Goal: Task Accomplishment & Management: Manage account settings

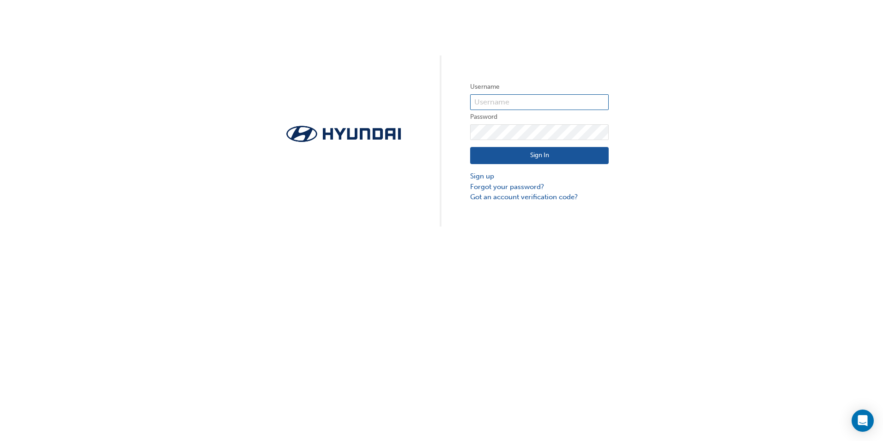
type input "19001"
click at [519, 152] on button "Sign In" at bounding box center [539, 156] width 139 height 18
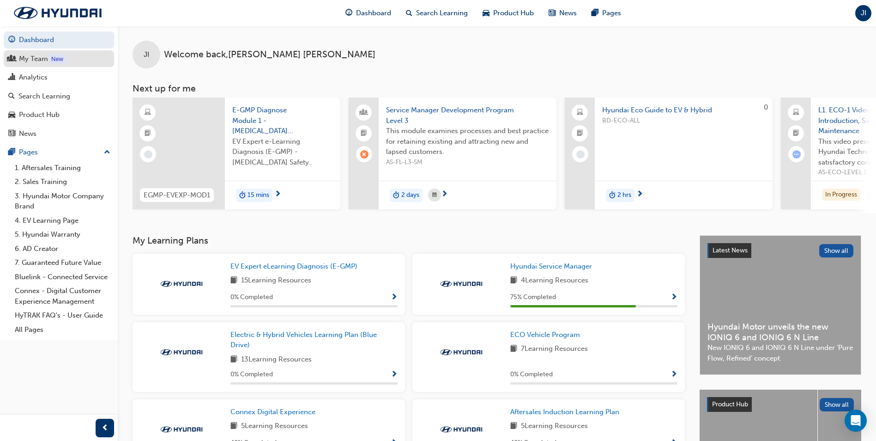
click at [38, 61] on div "My Team" at bounding box center [33, 59] width 29 height 11
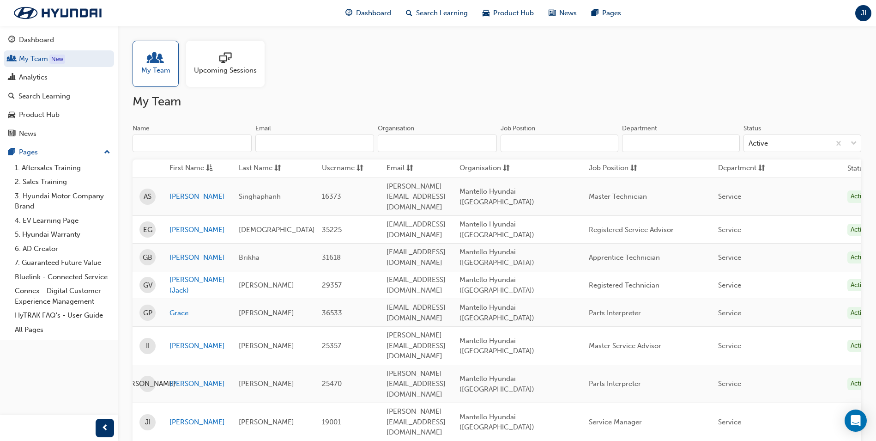
click at [227, 67] on span "Upcoming Sessions" at bounding box center [225, 70] width 63 height 11
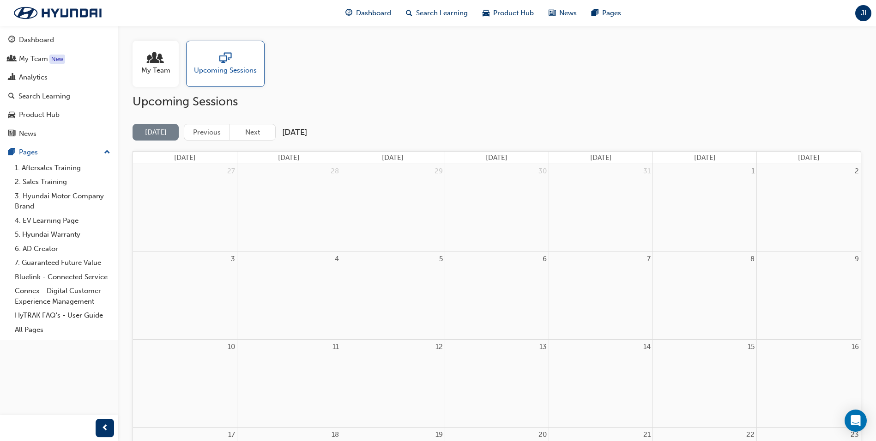
click at [162, 67] on span "My Team" at bounding box center [155, 70] width 29 height 11
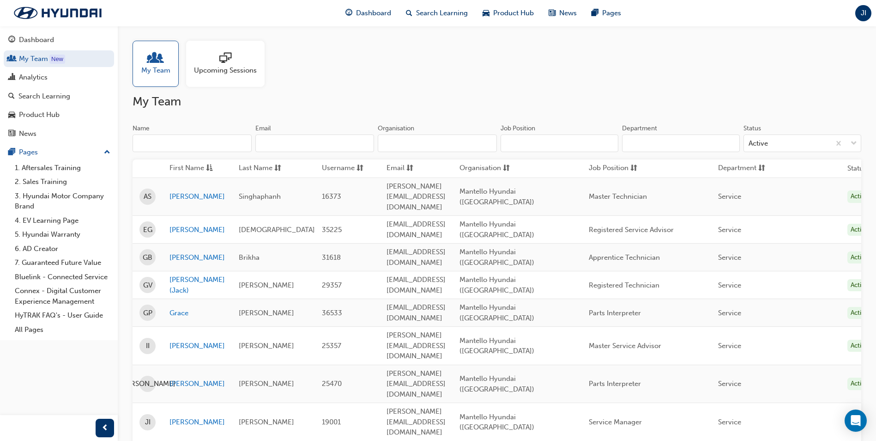
click at [162, 67] on span "My Team" at bounding box center [155, 70] width 29 height 11
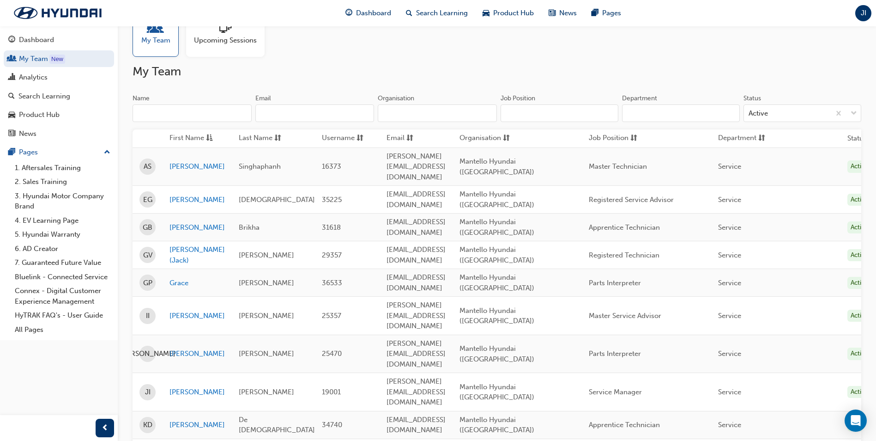
scroll to position [46, 0]
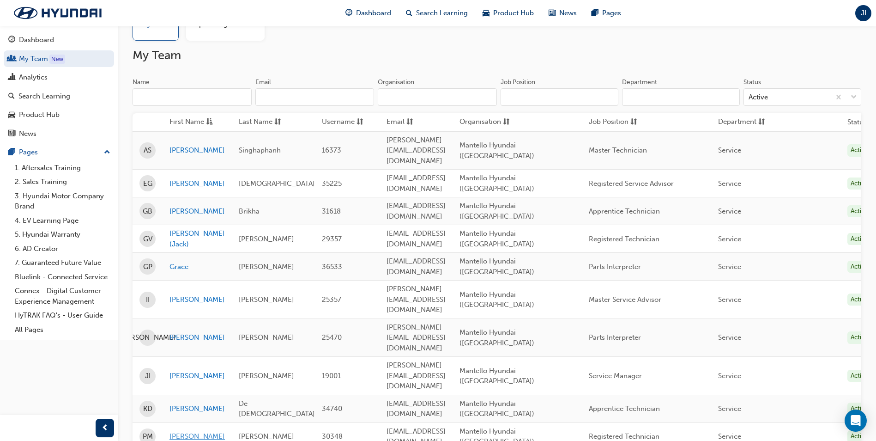
click at [184, 431] on link "[PERSON_NAME]" at bounding box center [197, 436] width 55 height 11
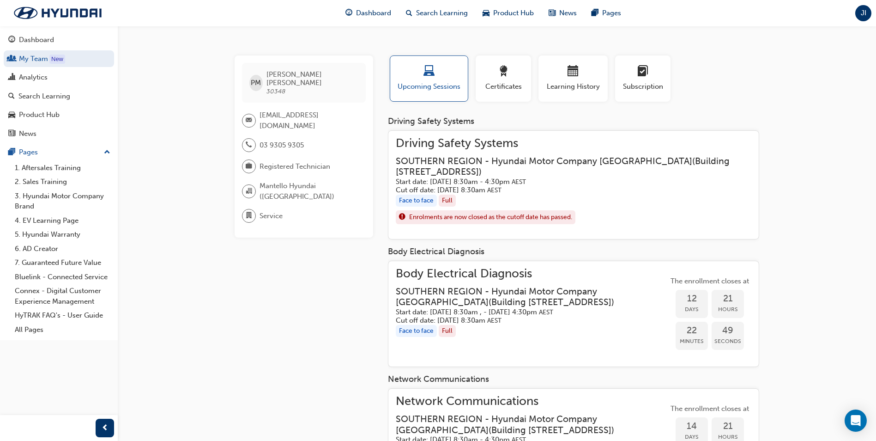
click at [474, 219] on span "Enrolments are now closed as the cutoff date has passed." at bounding box center [490, 217] width 163 height 11
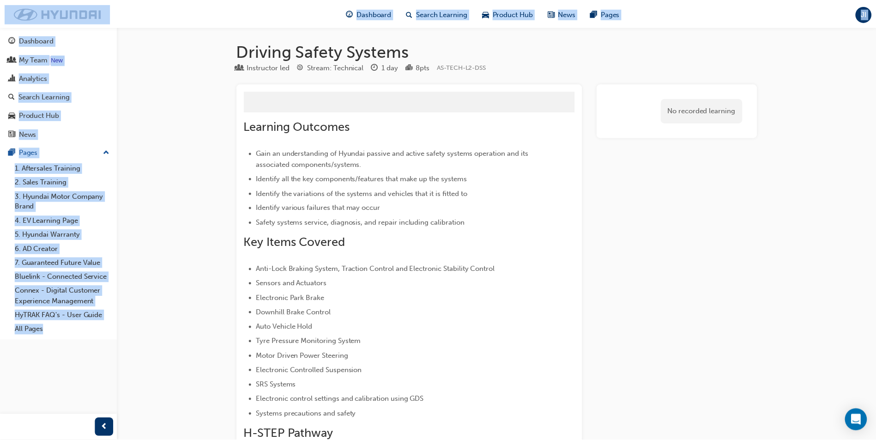
scroll to position [962, 0]
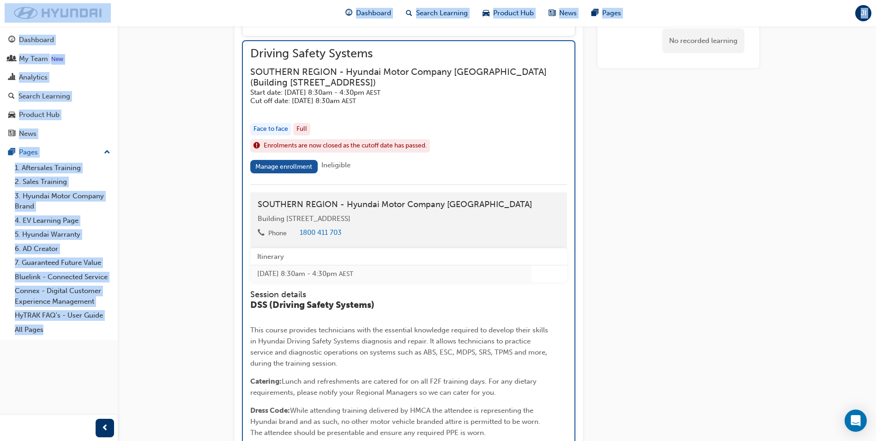
click at [600, 218] on div "No recorded learning" at bounding box center [679, 176] width 162 height 2111
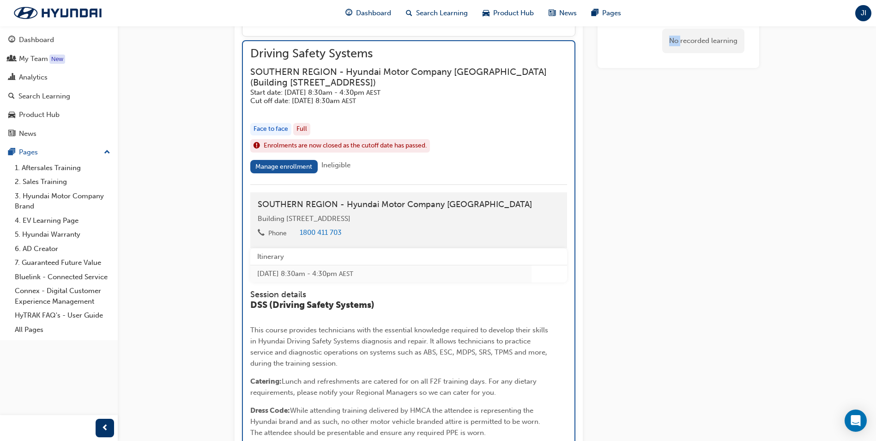
click at [600, 218] on div "No recorded learning" at bounding box center [679, 176] width 162 height 2111
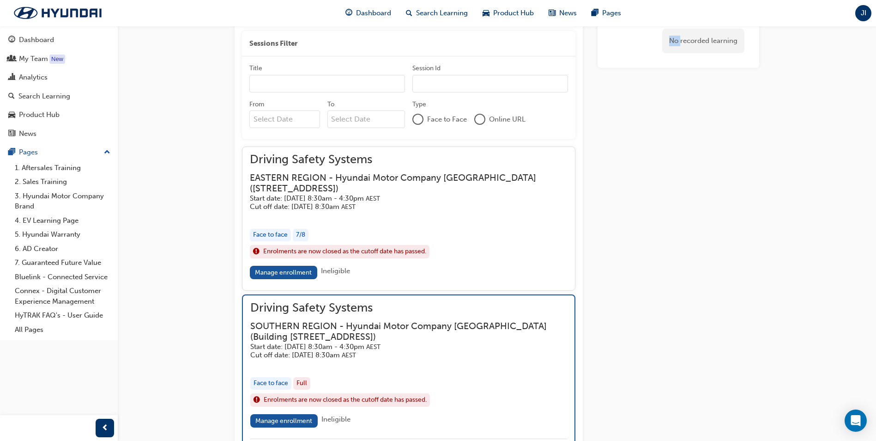
scroll to position [685, 0]
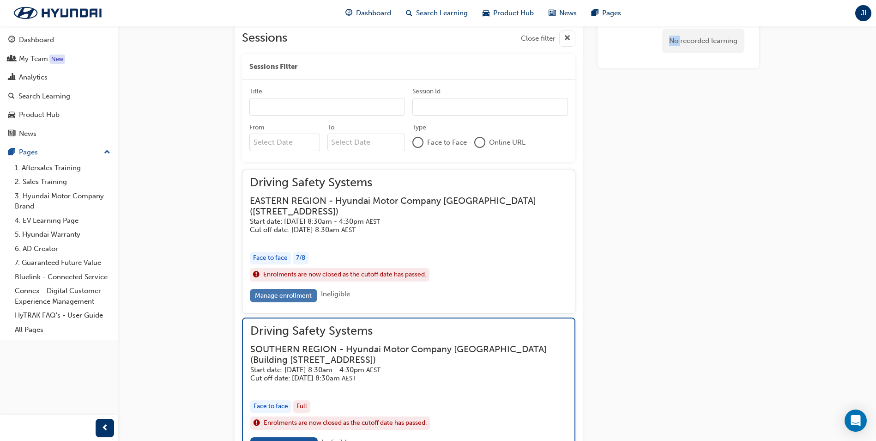
click at [297, 294] on link "Manage enrollment" at bounding box center [283, 295] width 67 height 13
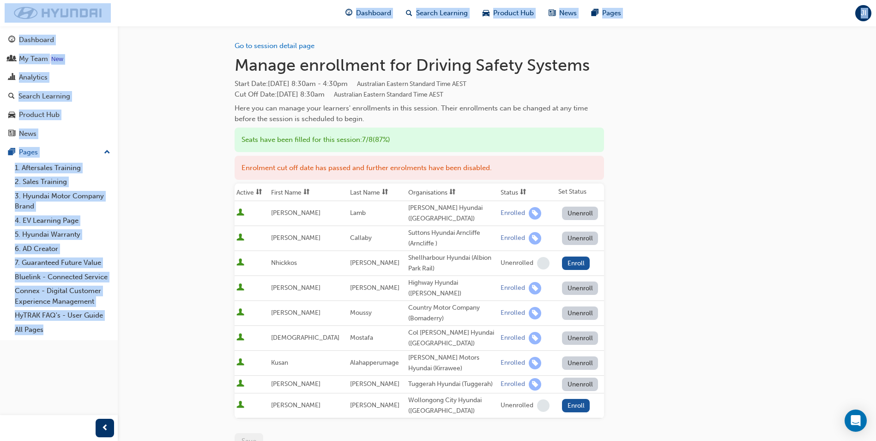
click at [774, 308] on div "Go to session detail page Manage enrollment for Driving Safety Systems Start Da…" at bounding box center [438, 286] width 876 height 572
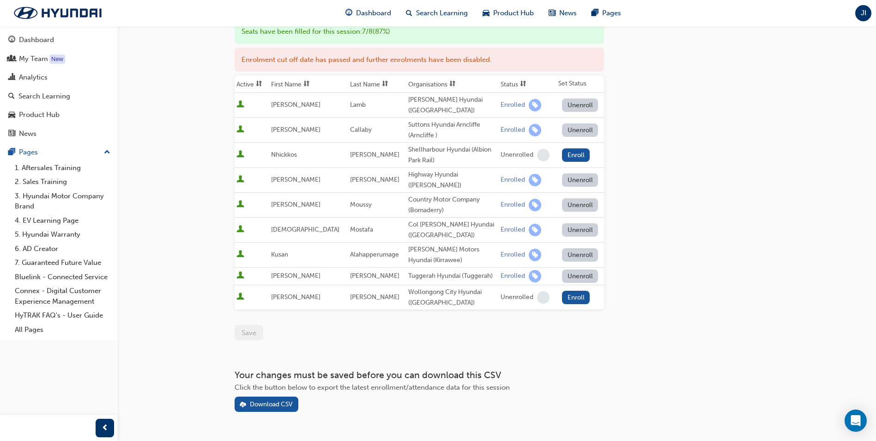
scroll to position [117, 0]
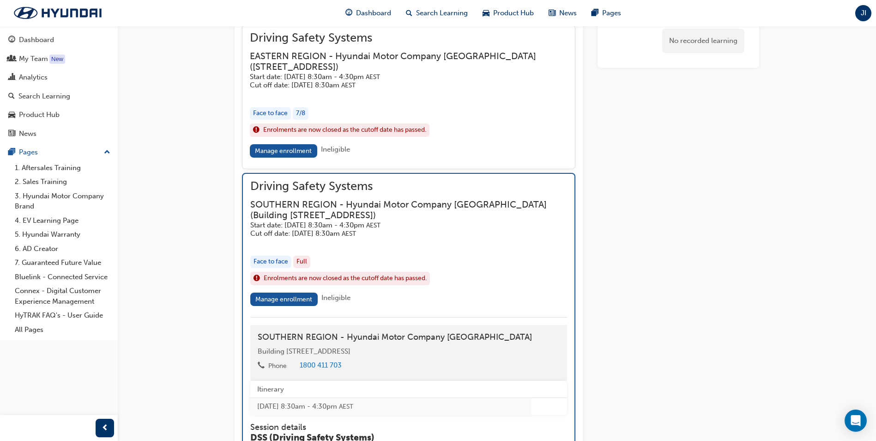
scroll to position [869, 0]
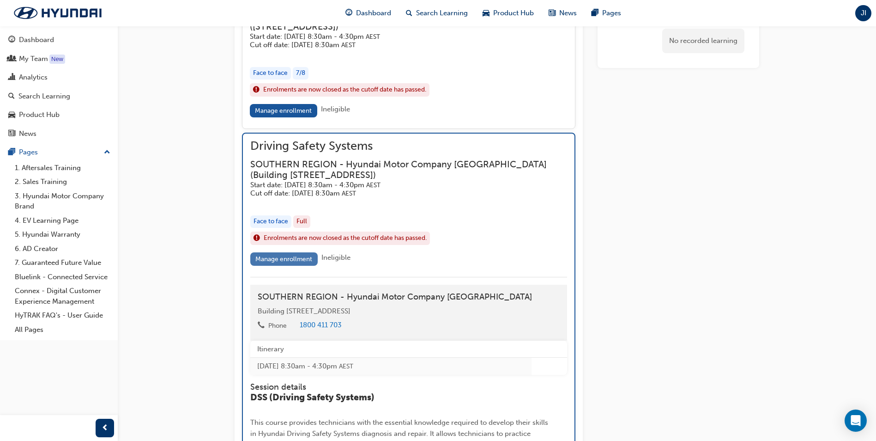
click at [299, 257] on link "Manage enrollment" at bounding box center [283, 258] width 67 height 13
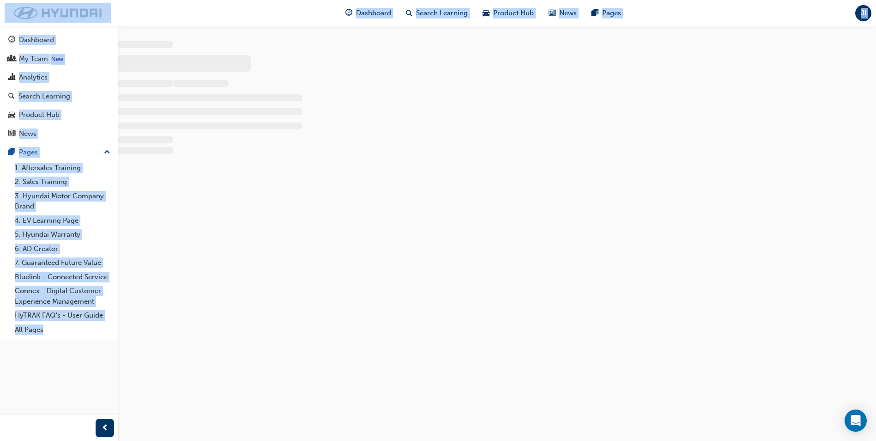
click at [299, 257] on div at bounding box center [438, 220] width 876 height 441
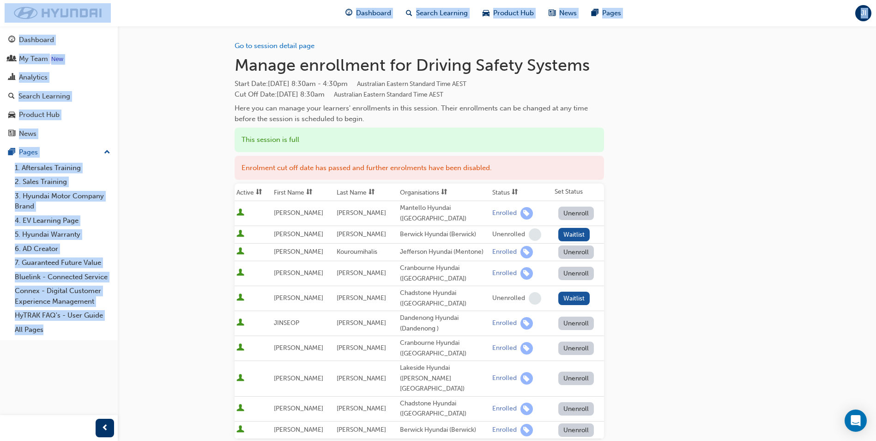
click at [824, 212] on div "Go to session detail page Manage enrollment for Driving Safety Systems Start Da…" at bounding box center [438, 296] width 876 height 593
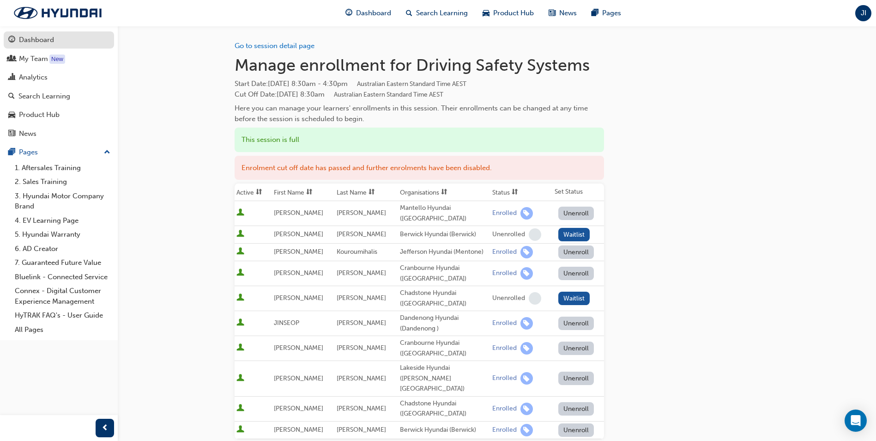
click at [52, 42] on div "Dashboard" at bounding box center [36, 40] width 35 height 11
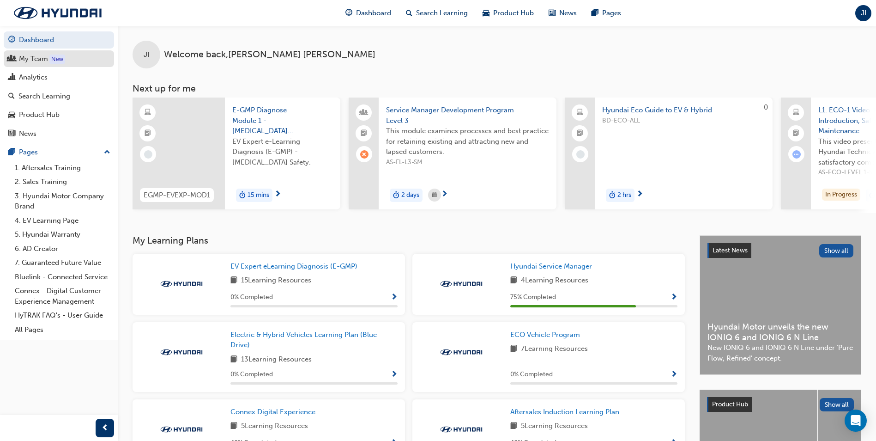
click at [69, 62] on div "My Team" at bounding box center [58, 59] width 101 height 12
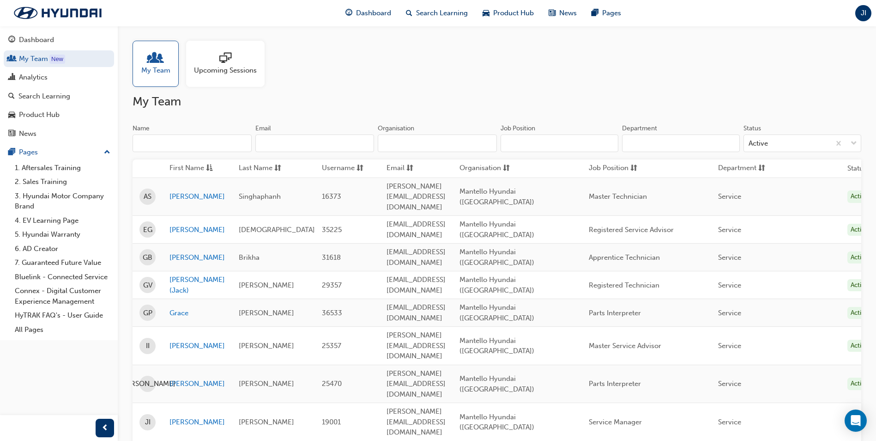
click at [242, 68] on span "Upcoming Sessions" at bounding box center [225, 70] width 63 height 11
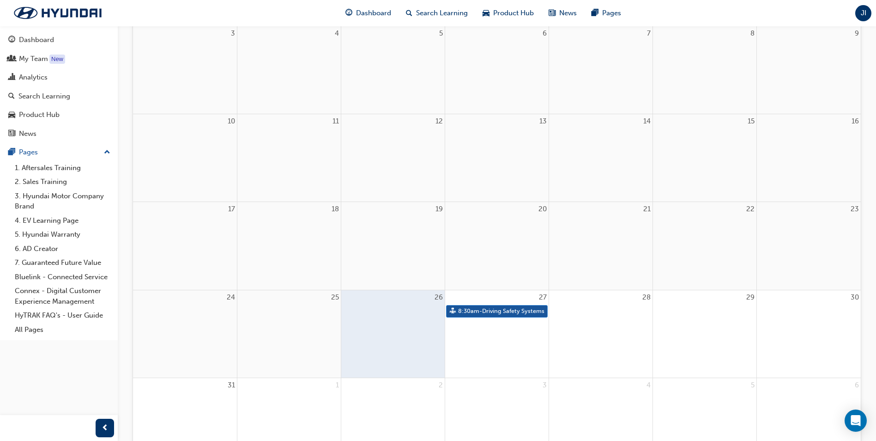
scroll to position [231, 0]
click at [473, 303] on link "8:30am - Driving Safety Systems" at bounding box center [497, 305] width 102 height 12
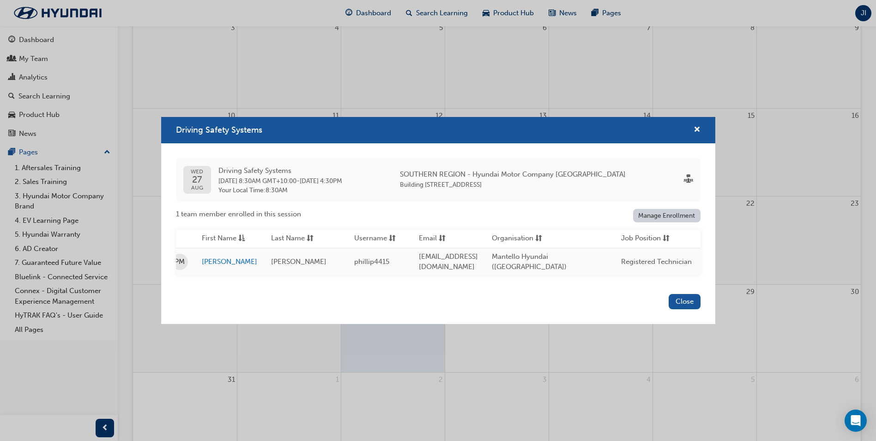
scroll to position [0, 13]
drag, startPoint x: 512, startPoint y: 279, endPoint x: 531, endPoint y: 280, distance: 19.4
click at [531, 280] on div "[DATE] Driving Safety Systems [DATE] 8:30AM GMT+10:00 - [DATE] 4:30PM Your Loca…" at bounding box center [438, 216] width 554 height 147
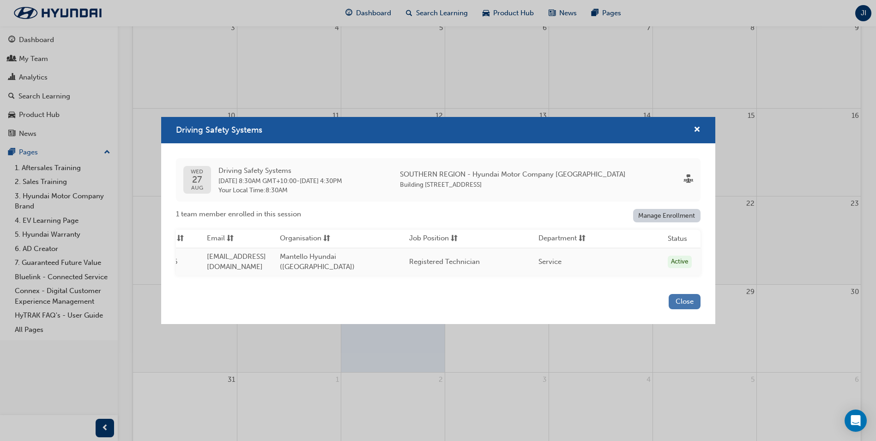
click at [689, 300] on button "Close" at bounding box center [685, 301] width 32 height 15
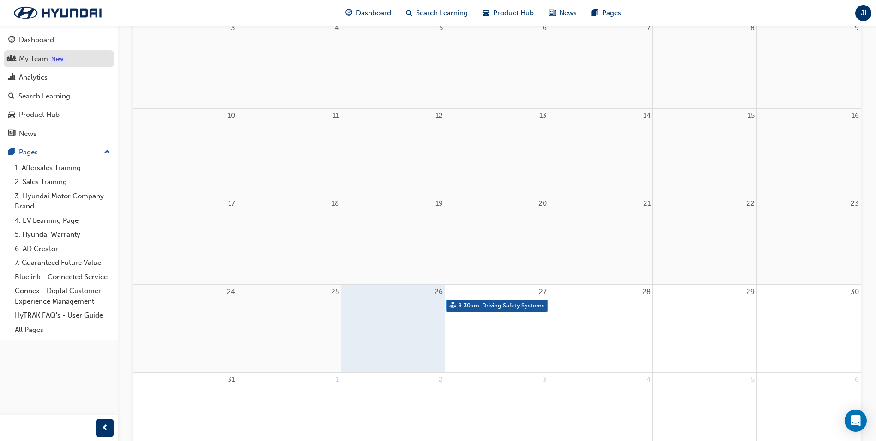
click at [25, 56] on div "My Team" at bounding box center [33, 59] width 29 height 11
